Goal: Information Seeking & Learning: Learn about a topic

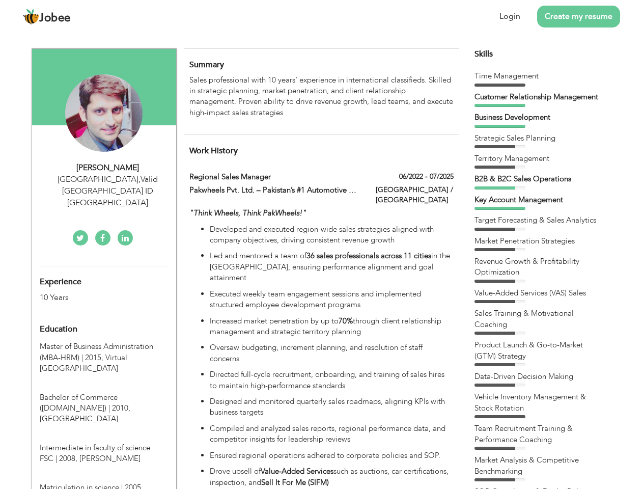
click at [104, 179] on div "[GEOGRAPHIC_DATA] , Valid [GEOGRAPHIC_DATA] ID [GEOGRAPHIC_DATA]" at bounding box center [108, 191] width 136 height 35
click at [108, 167] on div "[PERSON_NAME]" at bounding box center [108, 168] width 136 height 12
click at [108, 179] on div "[GEOGRAPHIC_DATA] , Valid [GEOGRAPHIC_DATA] ID [GEOGRAPHIC_DATA]" at bounding box center [108, 191] width 136 height 35
click at [104, 266] on div "Experience 10 Years" at bounding box center [92, 284] width 120 height 37
click at [92, 292] on div "10 Years" at bounding box center [92, 298] width 105 height 12
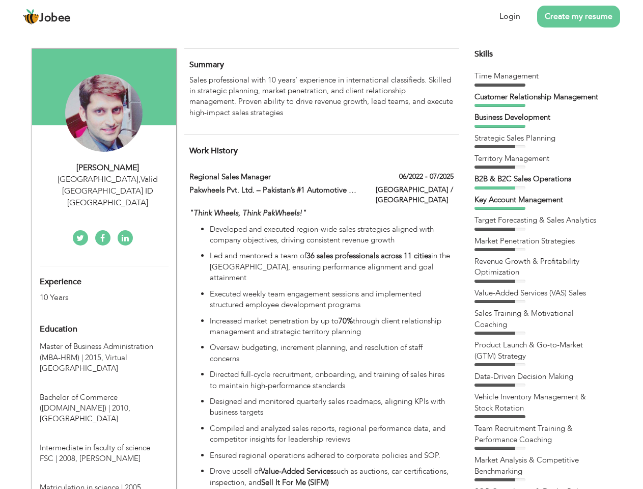
click at [104, 319] on div "Education" at bounding box center [92, 329] width 120 height 20
click at [104, 341] on span "Master of Business Administration (MBA-HRM) | 2015," at bounding box center [96, 351] width 113 height 21
click at [104, 392] on span "Bachelor of Commerce ([DOMAIN_NAME]) | 2010," at bounding box center [85, 402] width 91 height 21
click at [104, 442] on span "Intermediate in faculty of science FSC | 2008," at bounding box center [95, 452] width 110 height 21
click at [104, 482] on span "Matriculation in science | 2005," at bounding box center [91, 487] width 103 height 10
